Goal: Navigation & Orientation: Find specific page/section

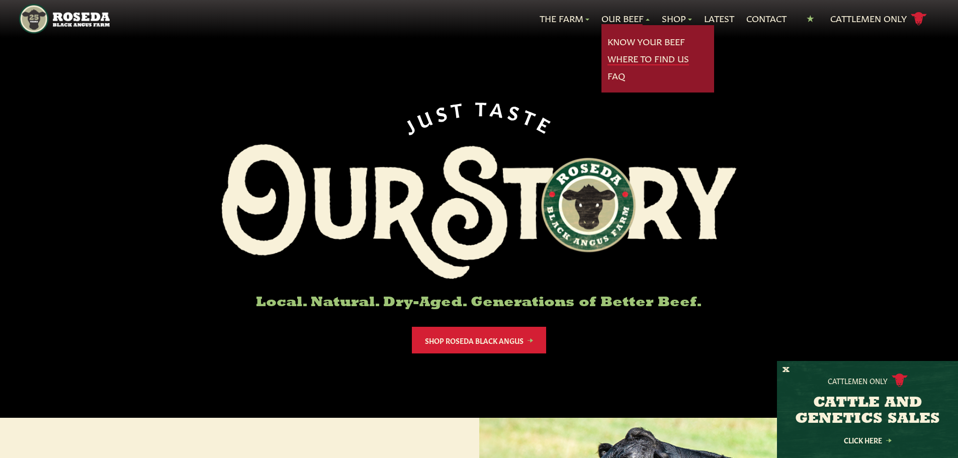
click at [639, 61] on link "Where To Find Us" at bounding box center [648, 58] width 81 height 13
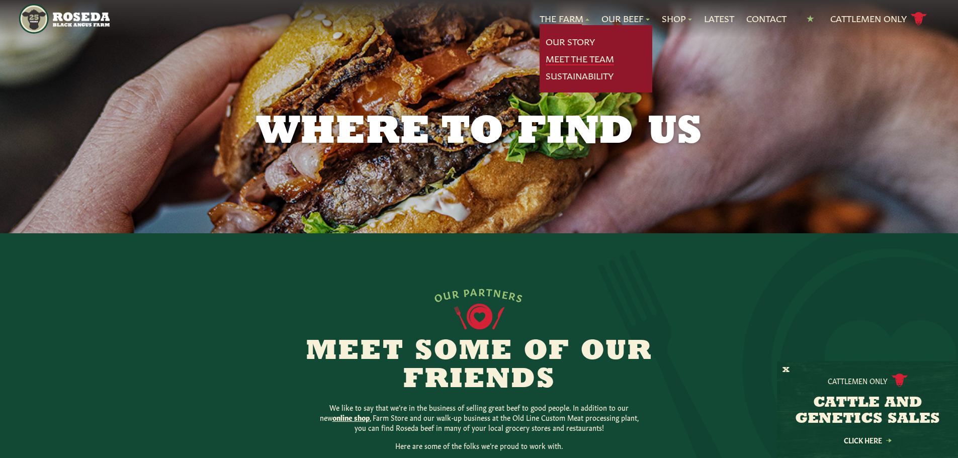
click at [597, 62] on link "Meet The Team" at bounding box center [580, 58] width 68 height 13
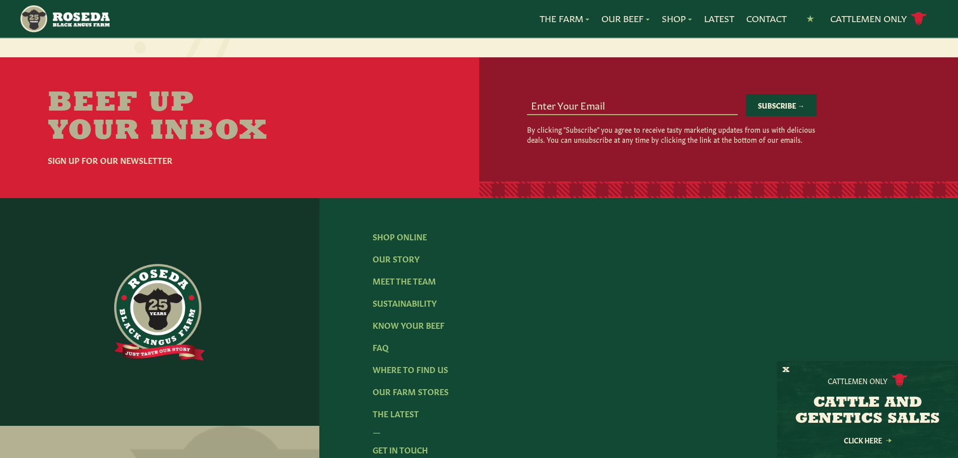
scroll to position [1308, 0]
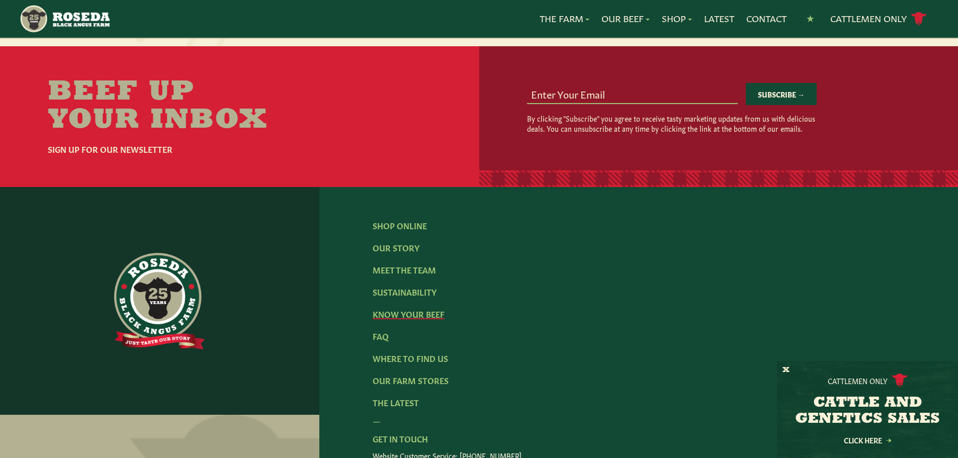
click at [431, 308] on link "Know Your Beef" at bounding box center [409, 313] width 72 height 11
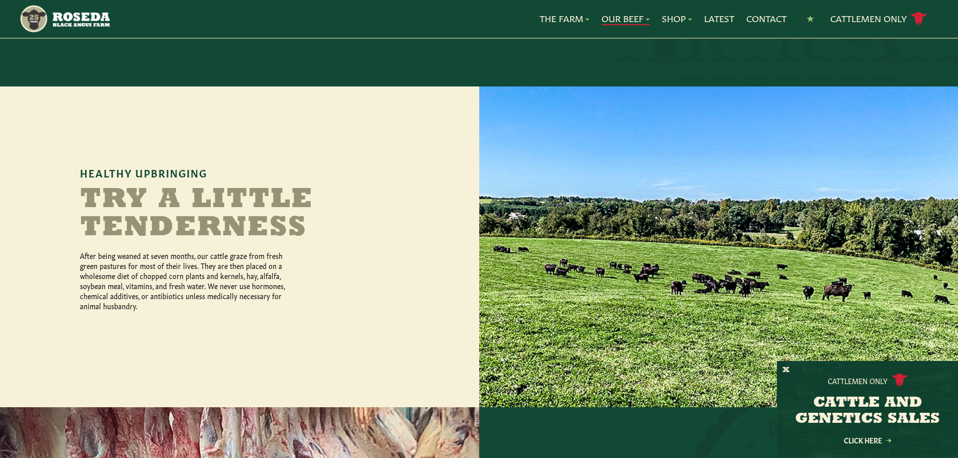
scroll to position [402, 0]
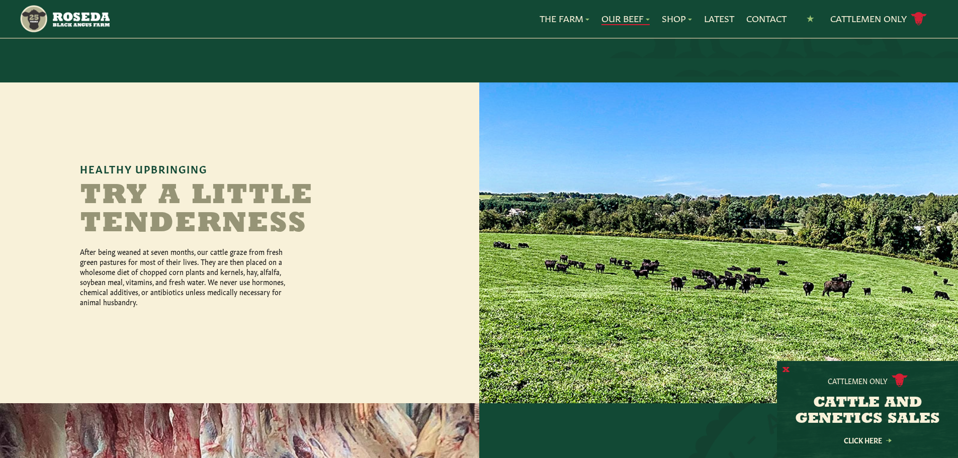
click at [787, 367] on button "X" at bounding box center [786, 370] width 7 height 11
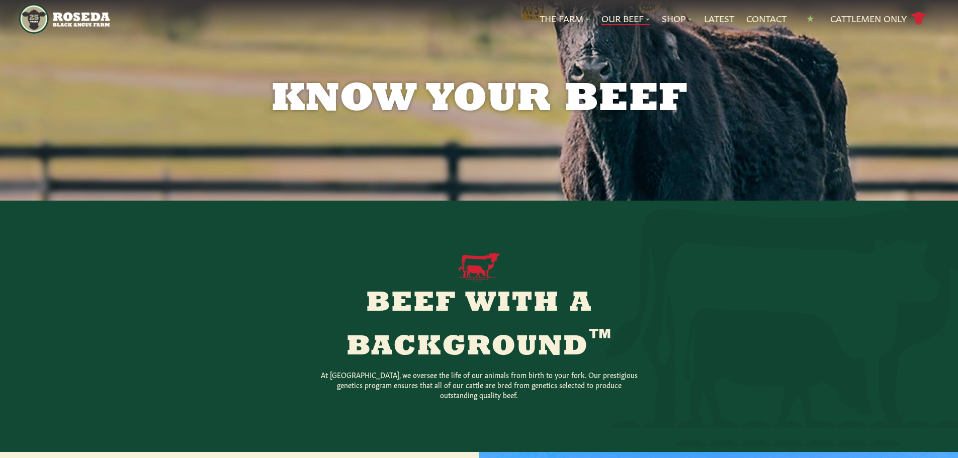
scroll to position [0, 0]
